Goal: Task Accomplishment & Management: Use online tool/utility

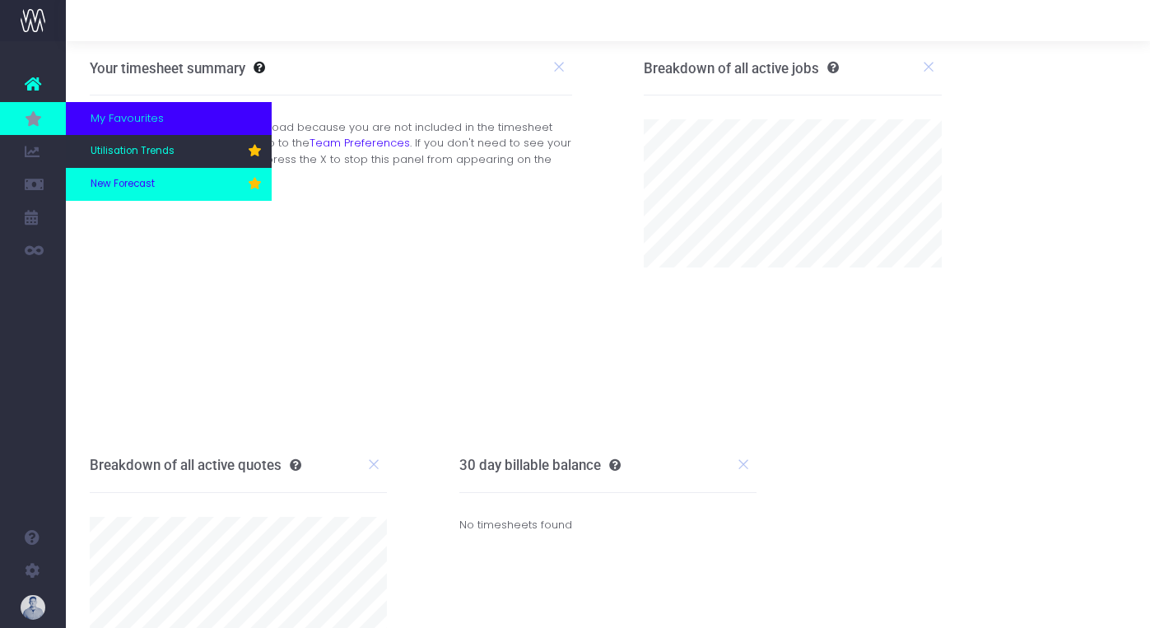
click at [128, 181] on span "New Forecast" at bounding box center [123, 184] width 64 height 15
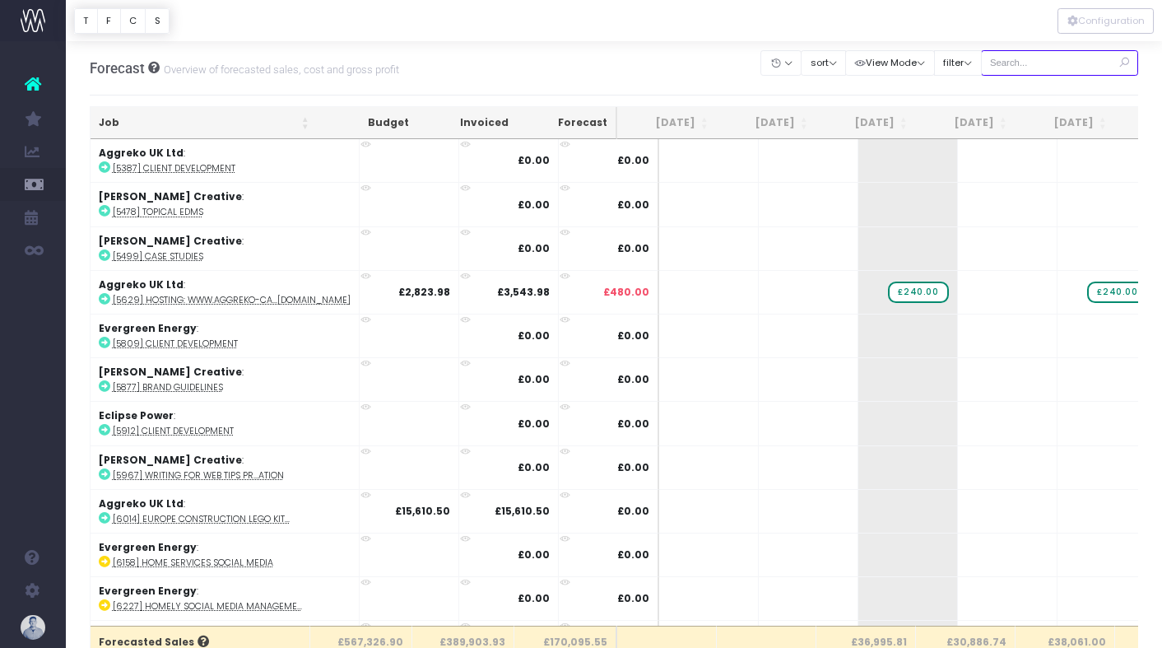
click at [1063, 63] on input "text" at bounding box center [1060, 63] width 158 height 26
type input "confirmed"
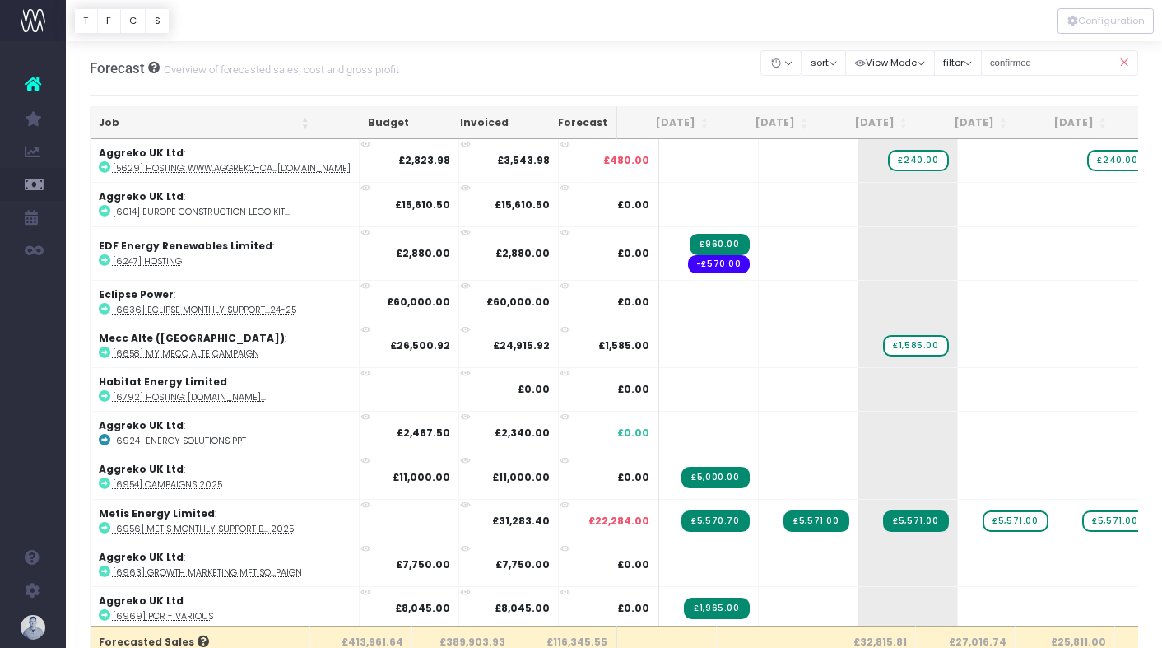
click at [133, 117] on th "Job" at bounding box center [204, 123] width 227 height 32
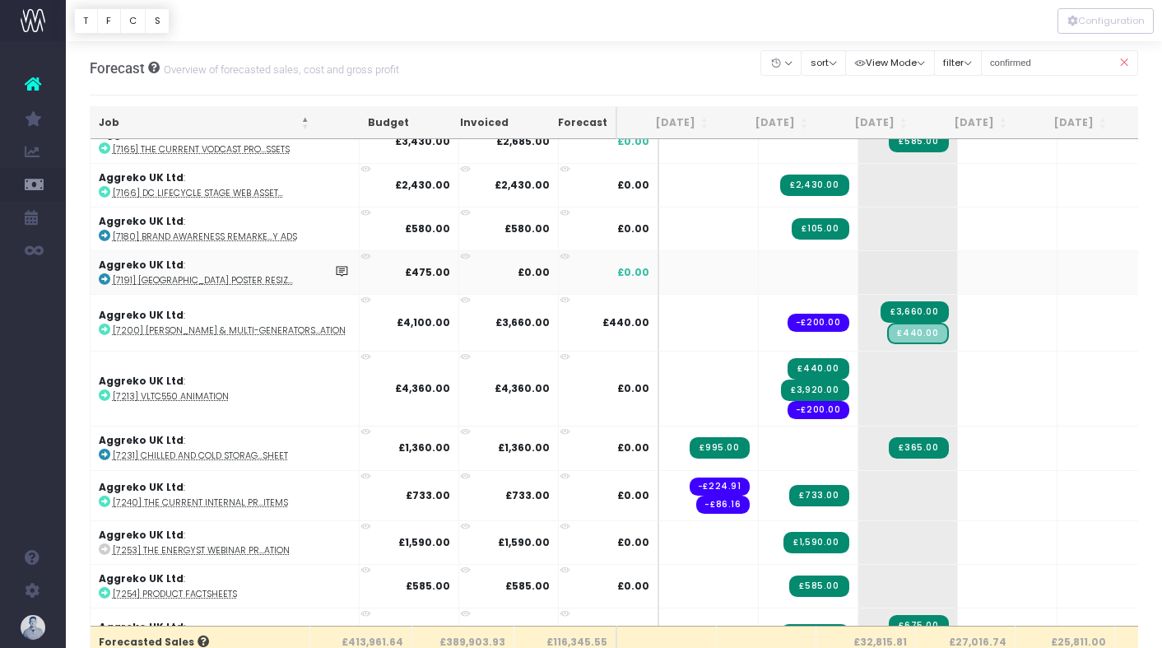
scroll to position [528, 0]
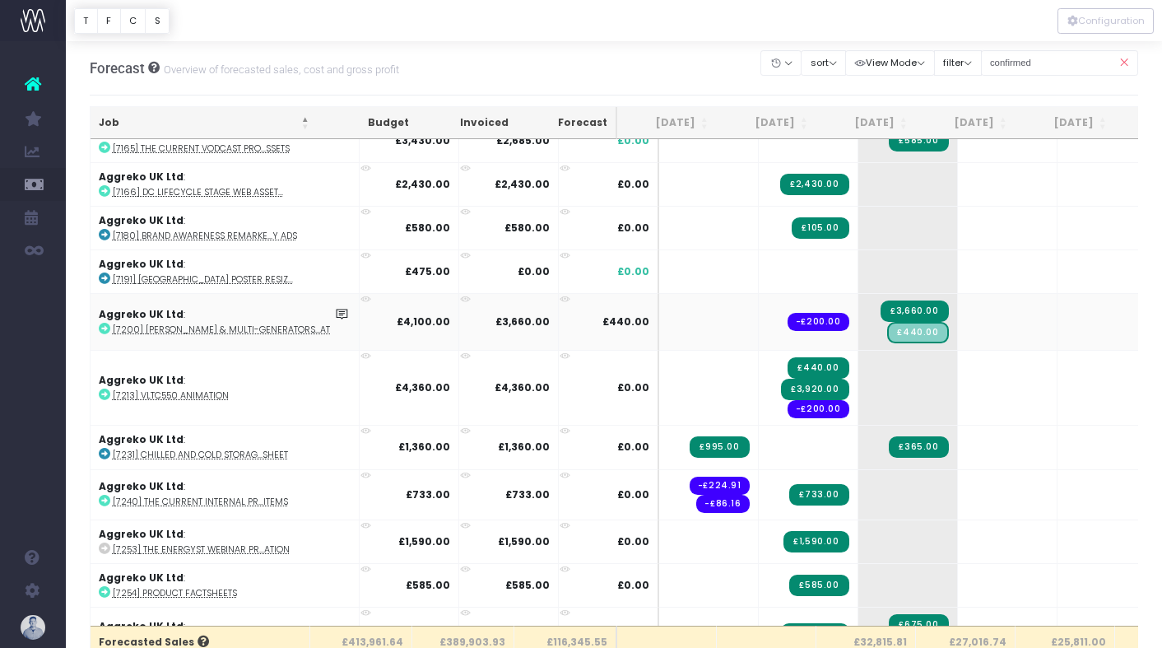
click at [198, 332] on abbr "[7200] [PERSON_NAME] & Multi-Generators...ation" at bounding box center [229, 329] width 233 height 12
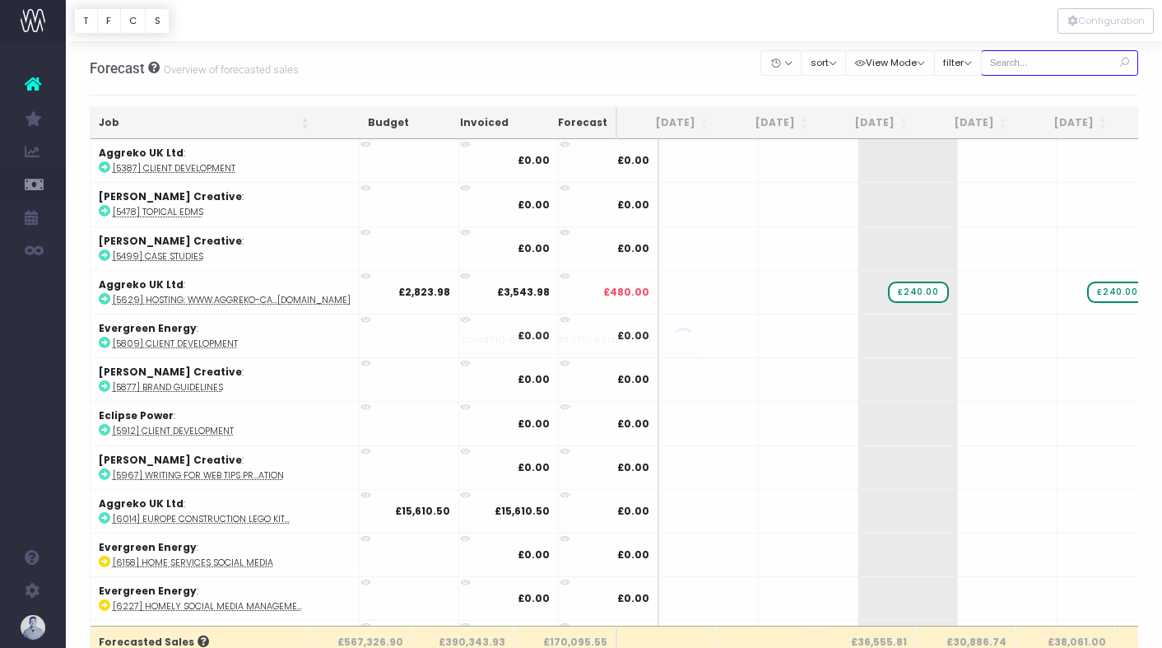
click at [1059, 66] on input "text" at bounding box center [1060, 63] width 158 height 26
type input "confirmed"
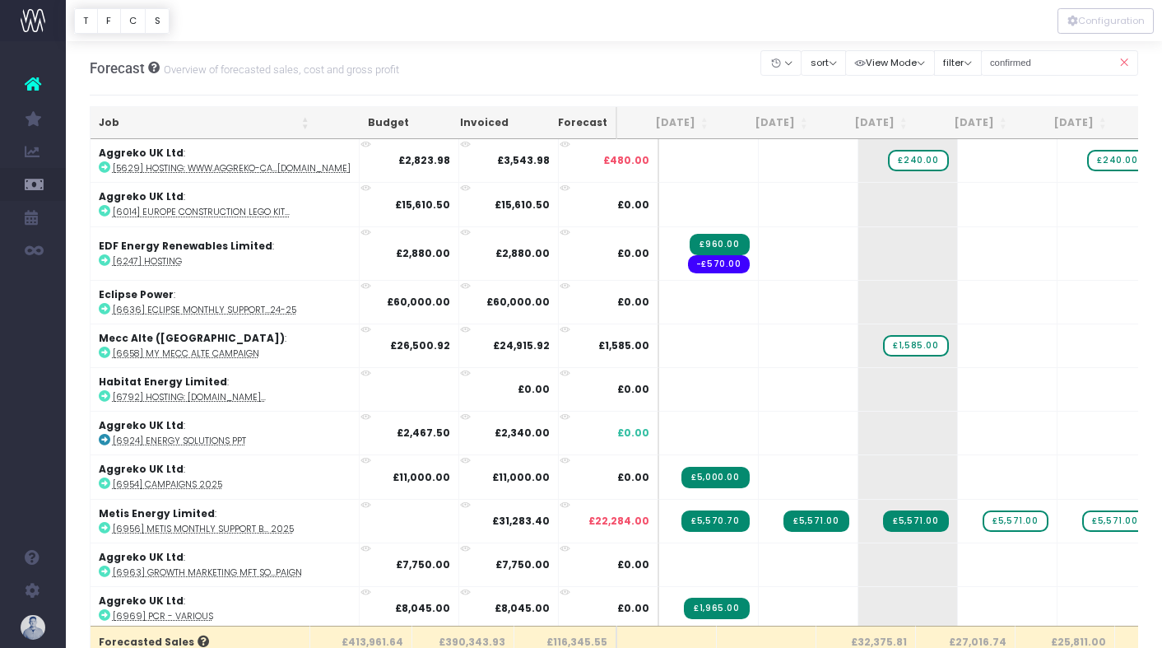
click at [138, 122] on th "Job" at bounding box center [204, 123] width 227 height 32
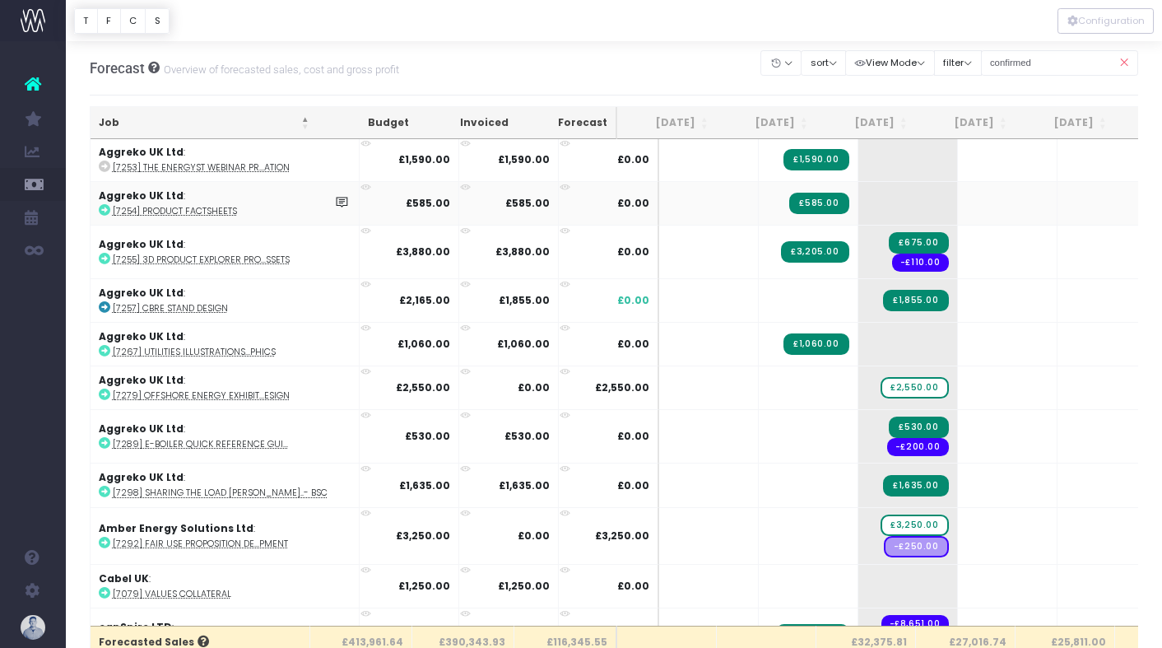
scroll to position [925, 0]
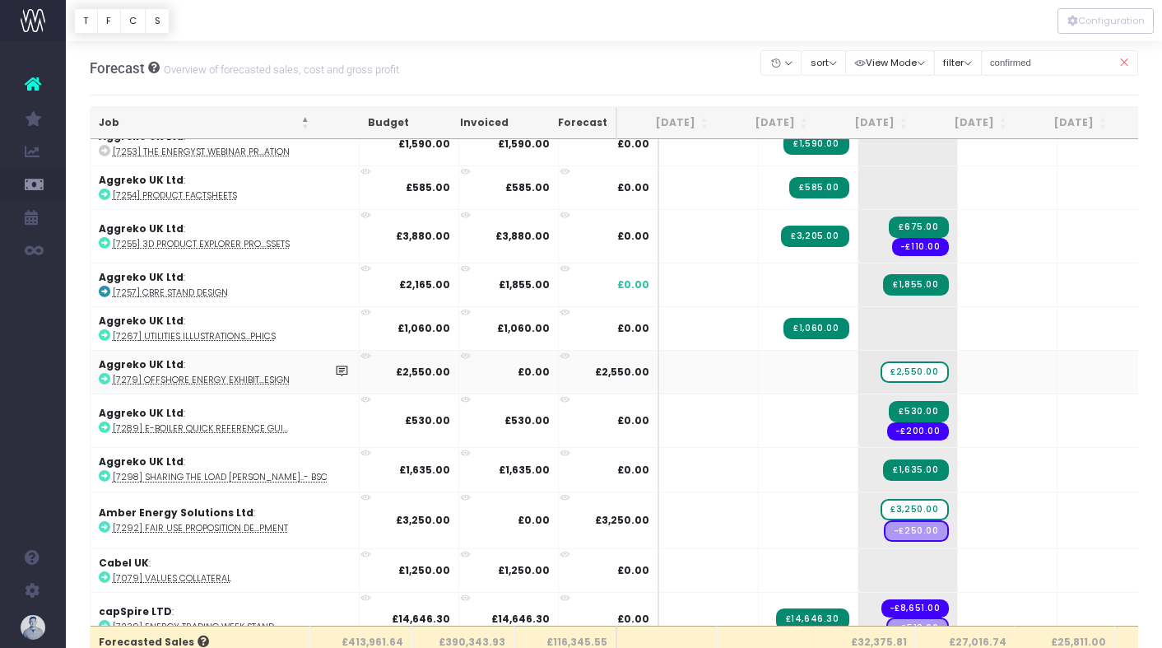
click at [242, 379] on abbr "[7279] Offshore Energy Exhibit...esign" at bounding box center [201, 380] width 177 height 12
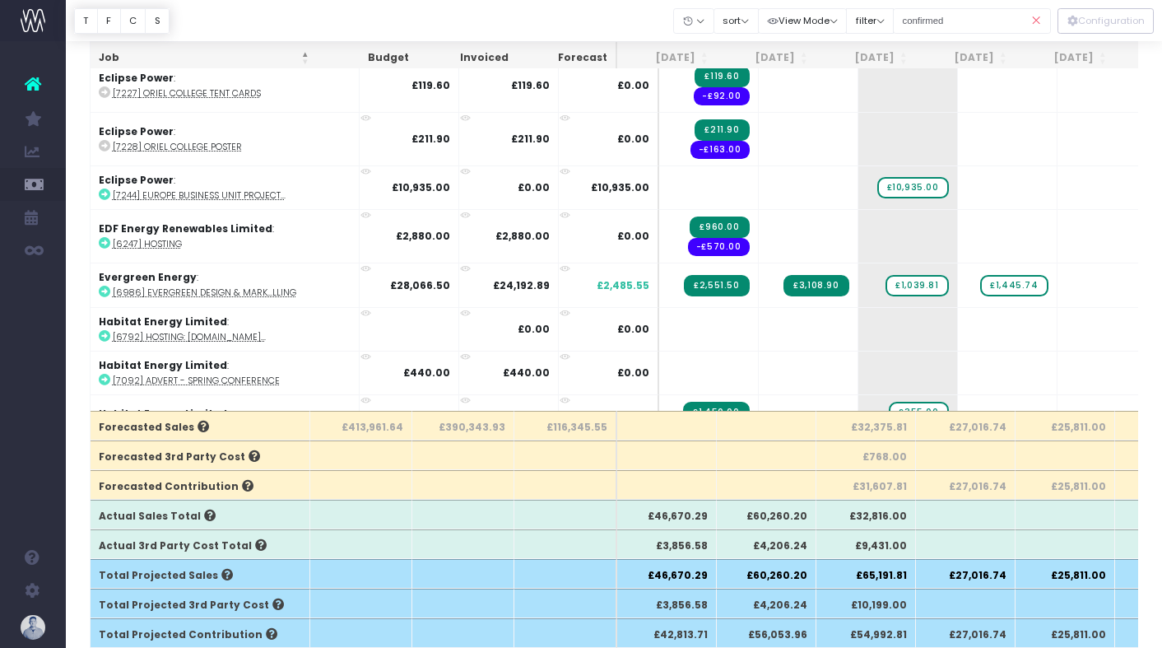
scroll to position [1452, 0]
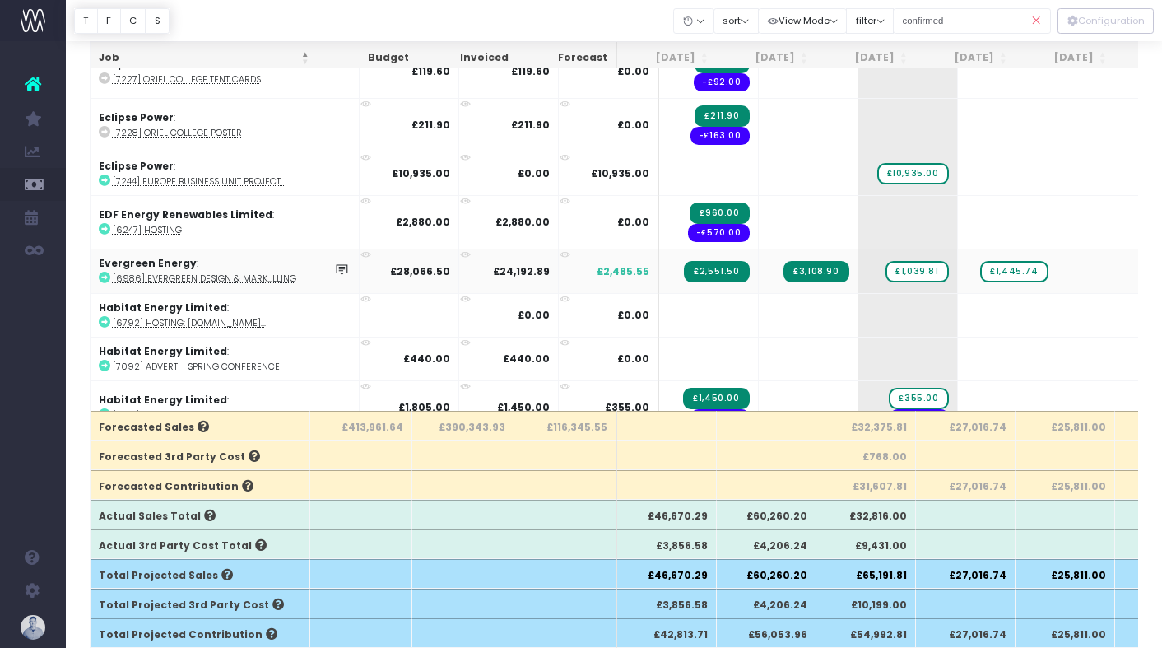
click at [255, 272] on abbr "[6986] Evergreen Design & Mark...lling" at bounding box center [205, 278] width 184 height 12
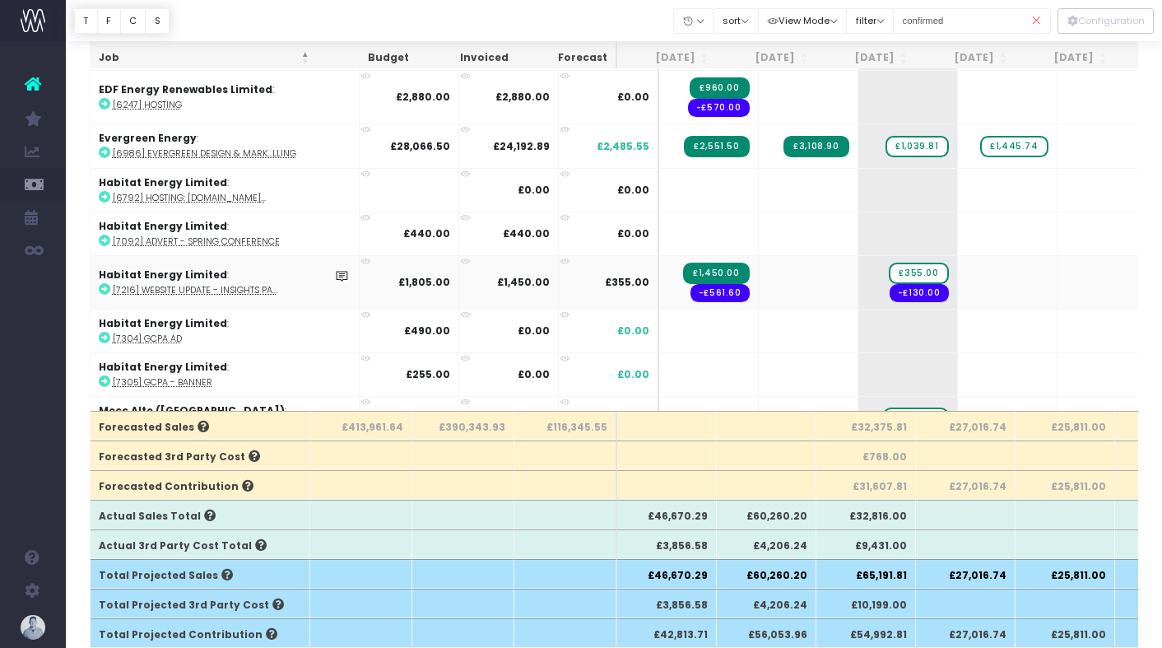
click at [228, 288] on abbr "[7216] Website Update - Insights Pa..." at bounding box center [195, 290] width 165 height 12
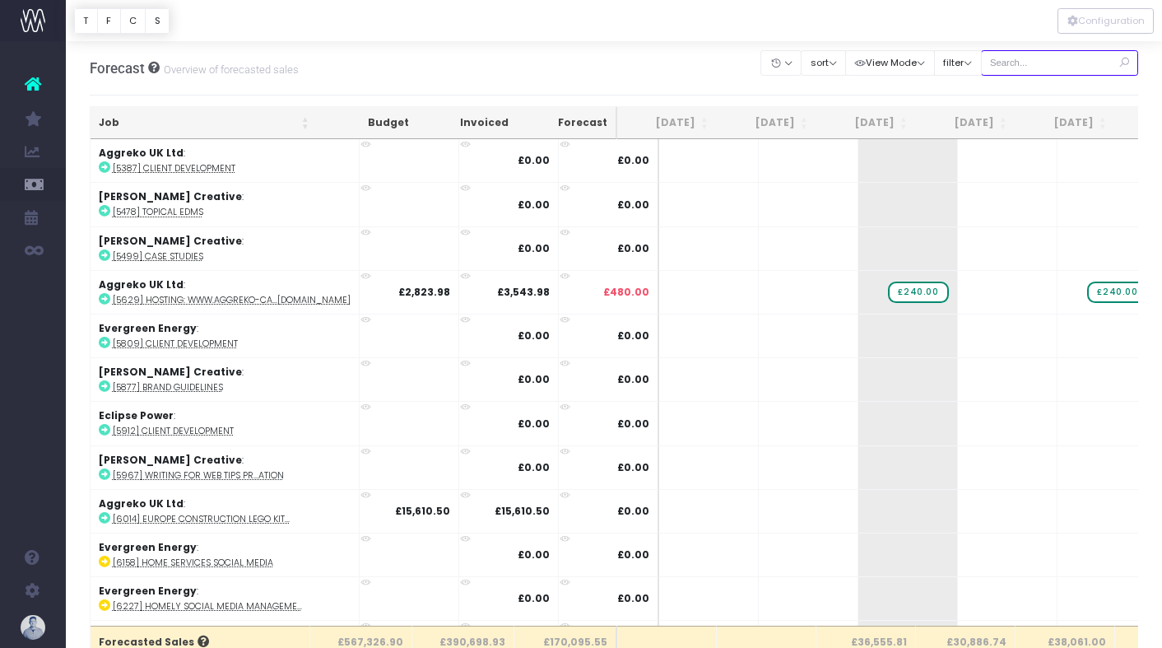
click at [1056, 63] on input "text" at bounding box center [1060, 63] width 158 height 26
type input "confirmed"
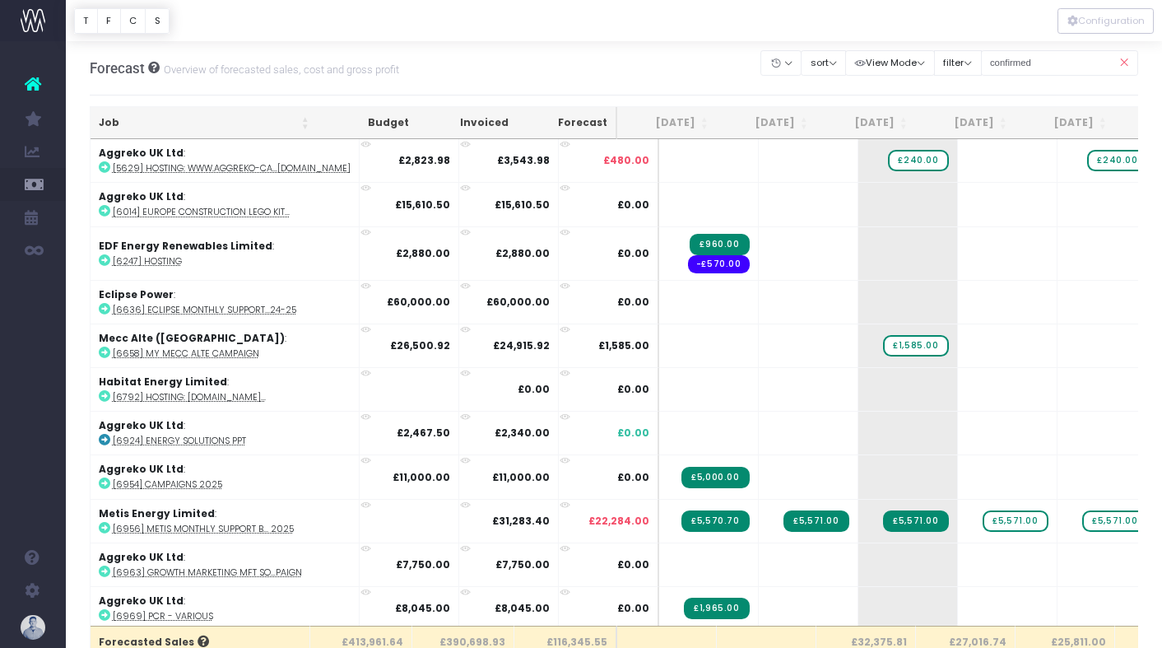
click at [135, 120] on th "Job" at bounding box center [204, 123] width 227 height 32
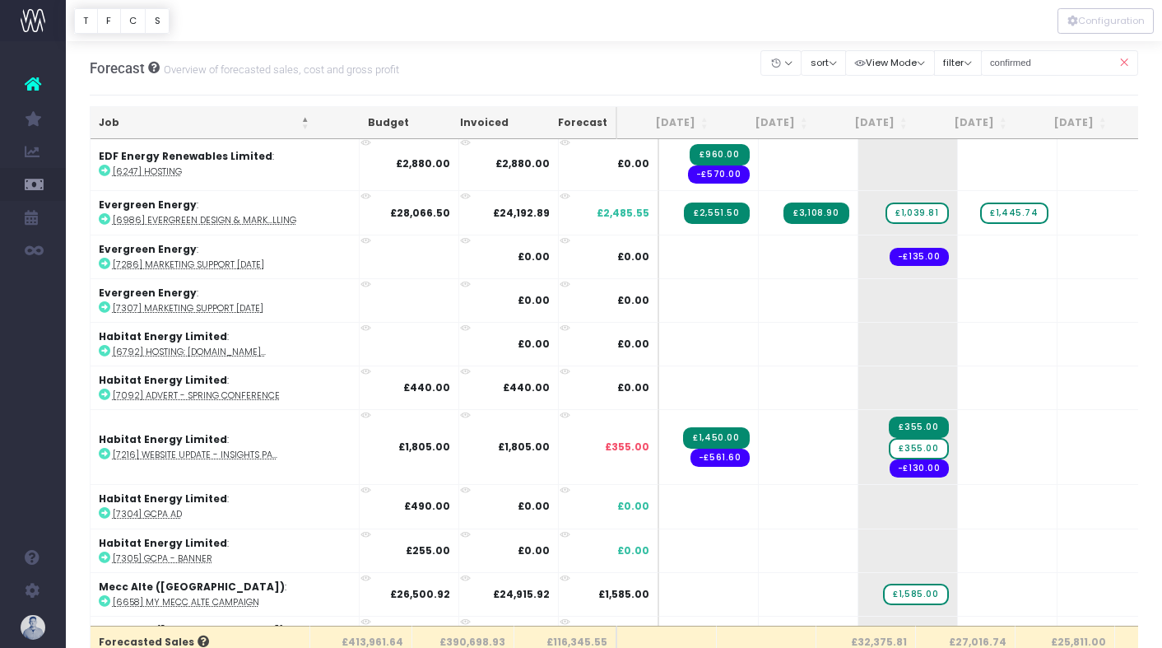
scroll to position [1734, 0]
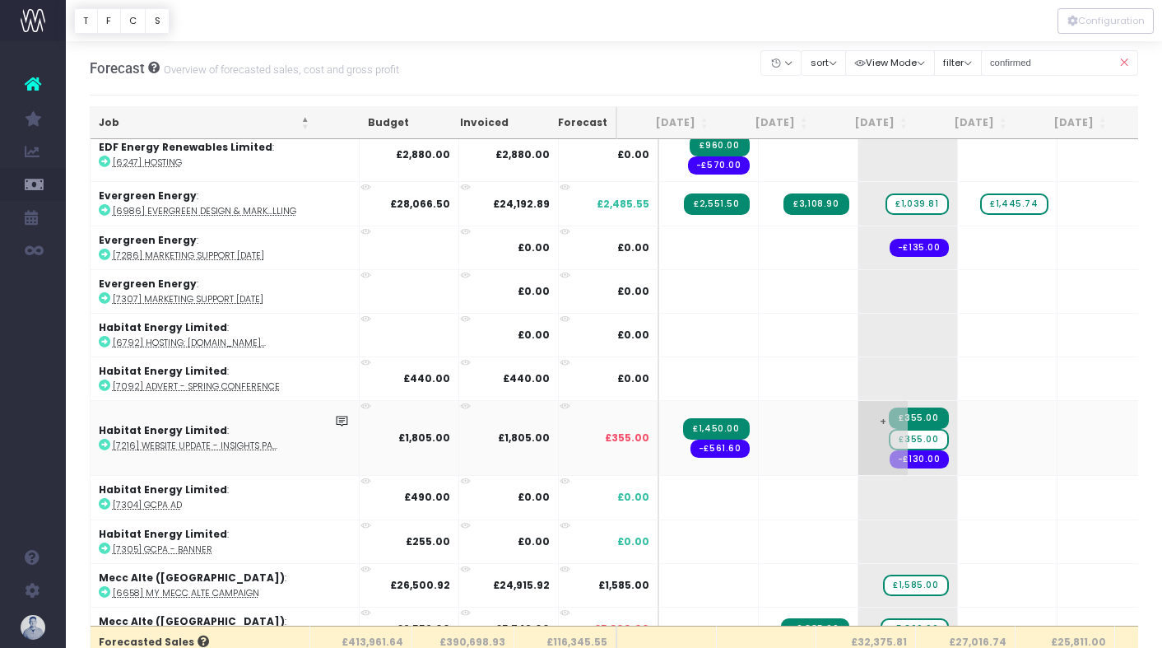
click at [889, 436] on span "£355.00" at bounding box center [918, 439] width 59 height 21
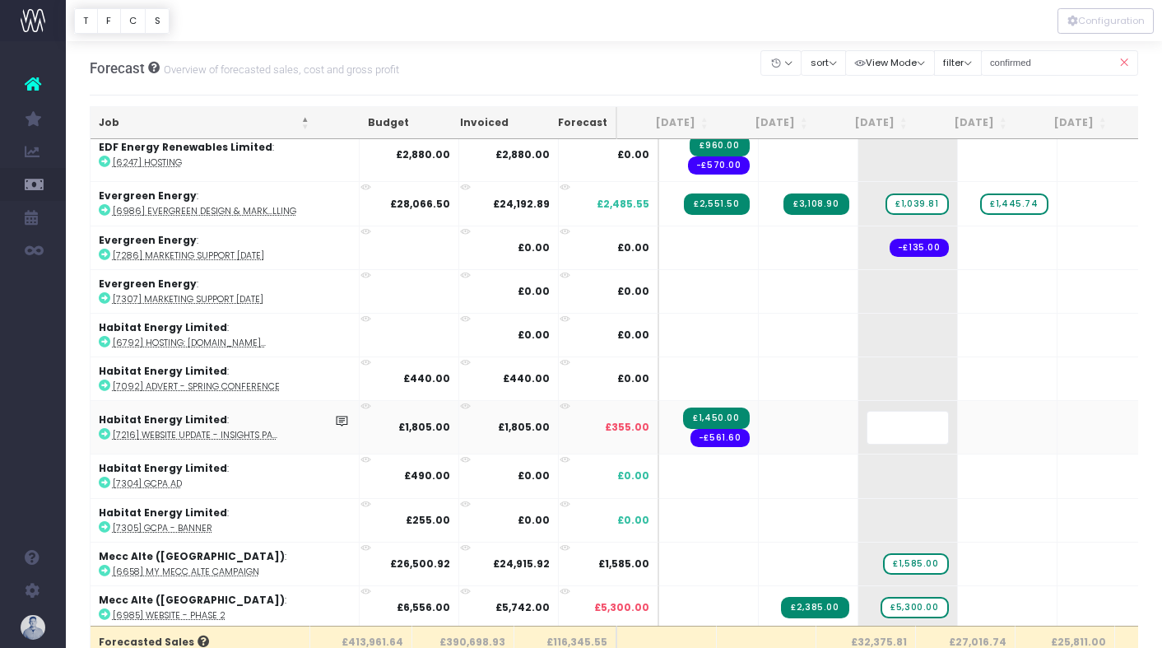
click at [563, 84] on body "Oh my... this is bad. wayahead wasn't able to load this page. Please contact su…" at bounding box center [581, 324] width 1162 height 648
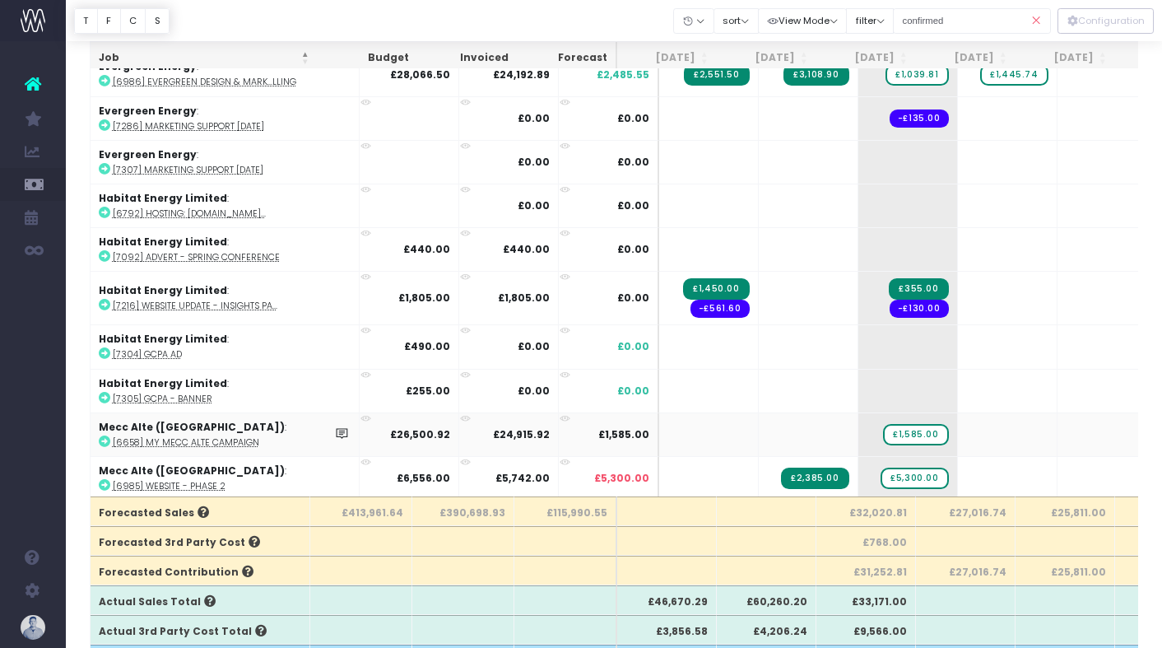
click at [212, 442] on abbr "[6658] My Mecc Alte Campaign" at bounding box center [186, 442] width 147 height 12
click at [888, 426] on span "£1,585.00" at bounding box center [915, 434] width 65 height 21
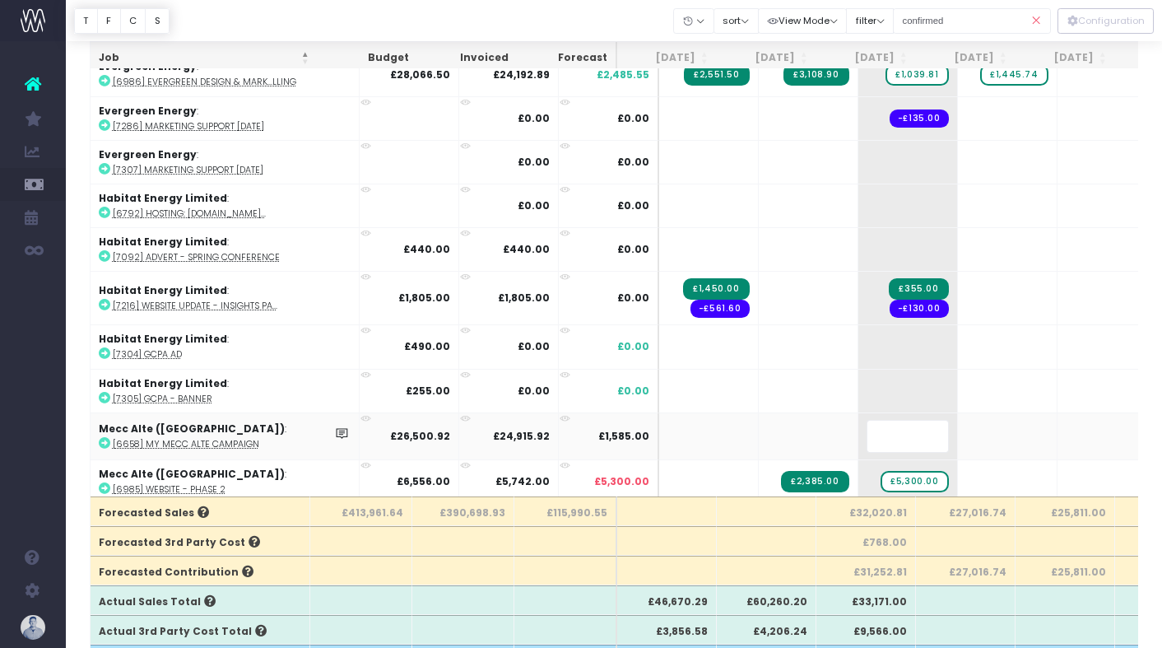
click at [546, 16] on div at bounding box center [614, 20] width 1096 height 41
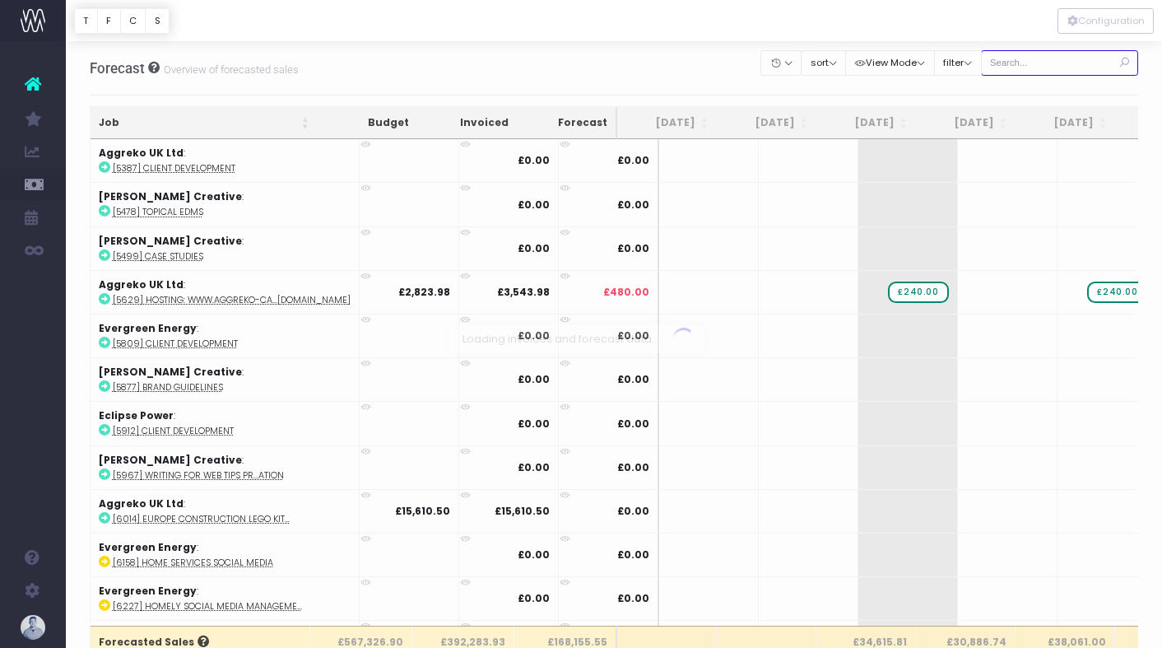
click at [1038, 64] on input "text" at bounding box center [1060, 63] width 158 height 26
type input "confirmed"
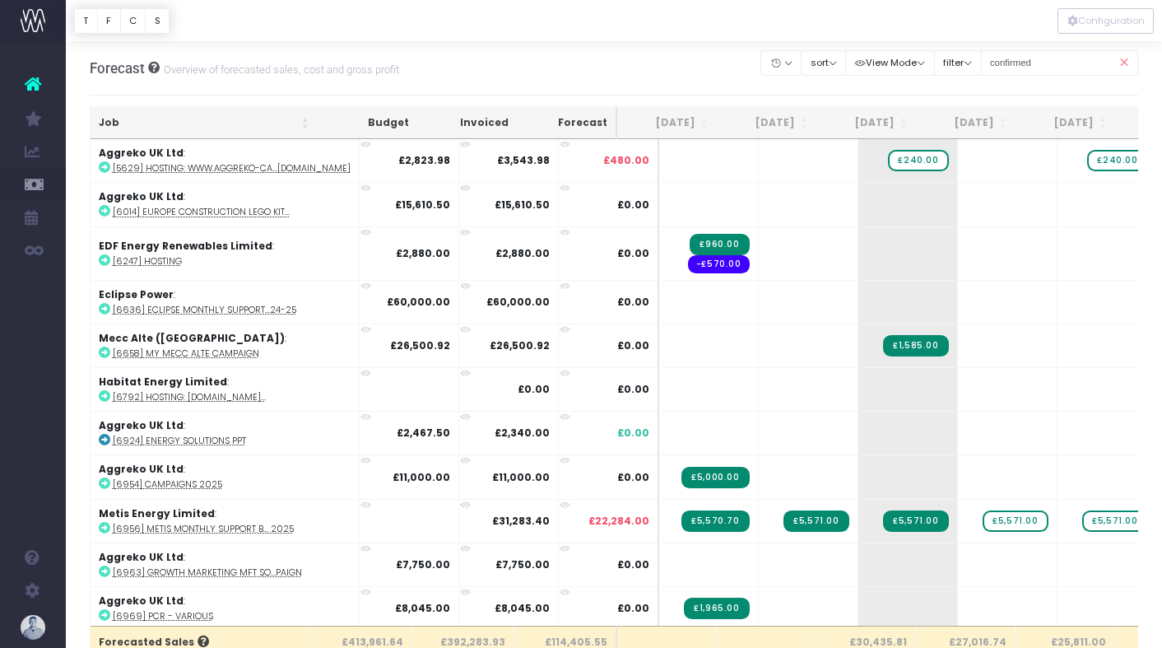
click at [135, 123] on th "Job" at bounding box center [204, 123] width 227 height 32
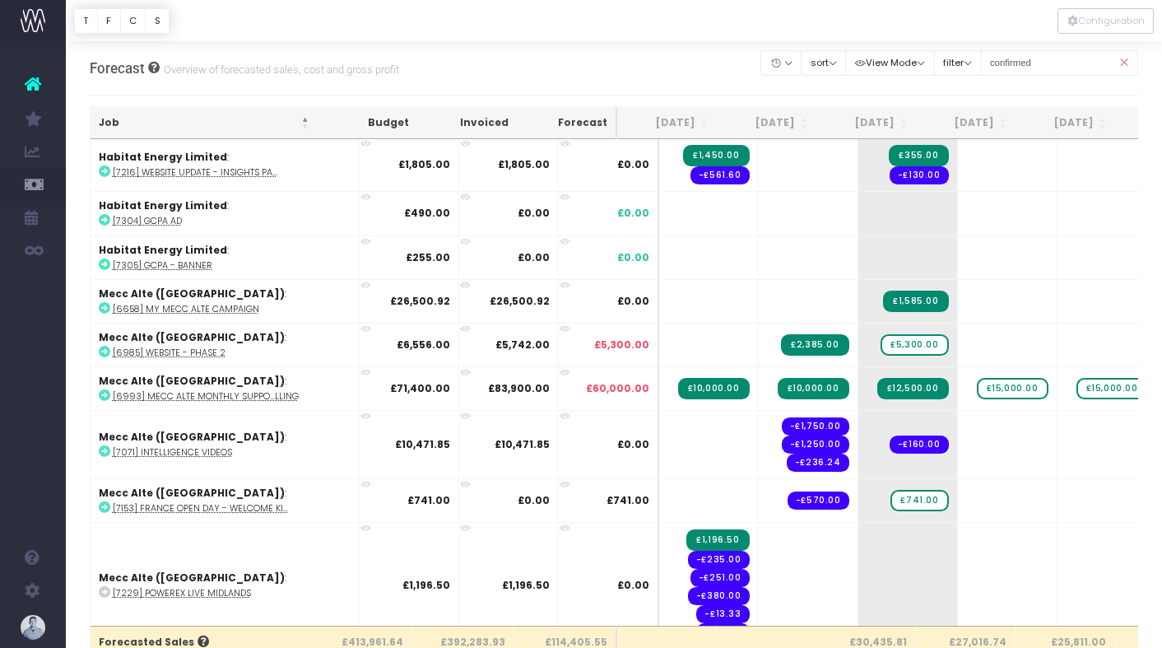
scroll to position [2000, 0]
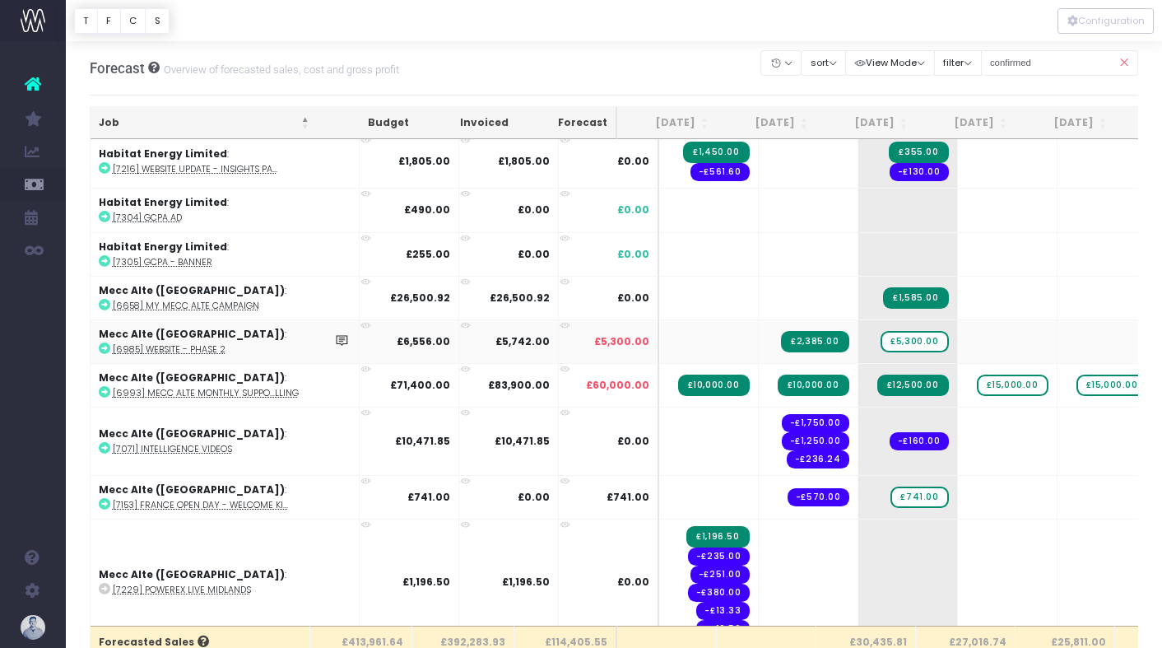
click at [189, 349] on abbr "[6985] Website - phase 2" at bounding box center [169, 349] width 113 height 12
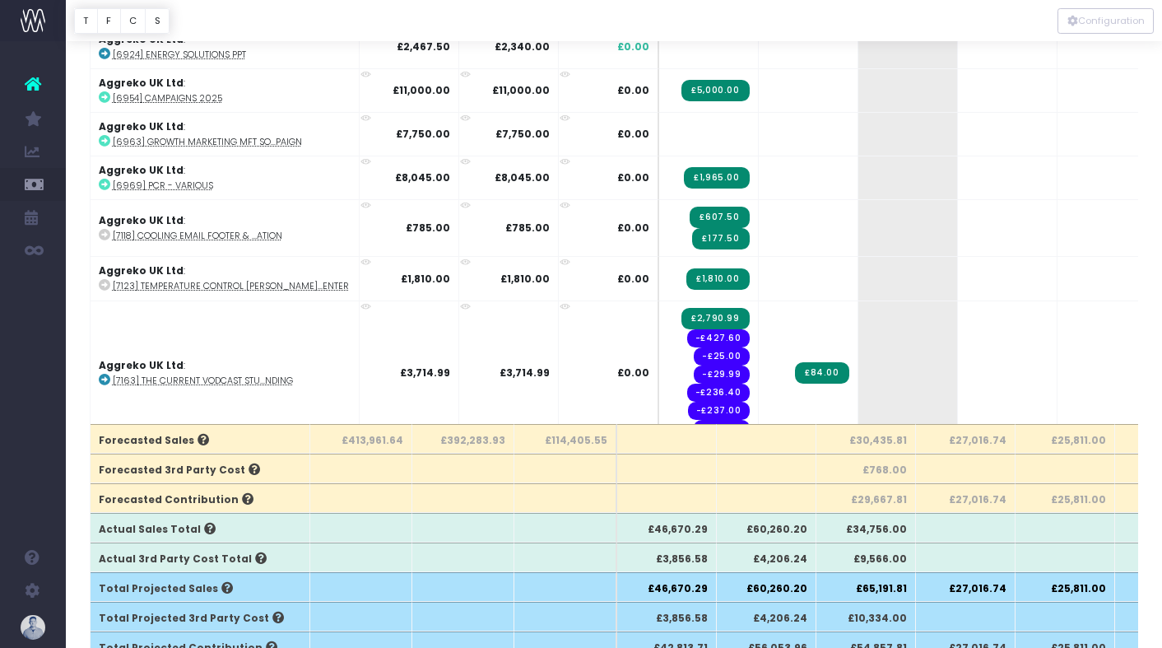
scroll to position [0, 0]
